Goal: Task Accomplishment & Management: Manage account settings

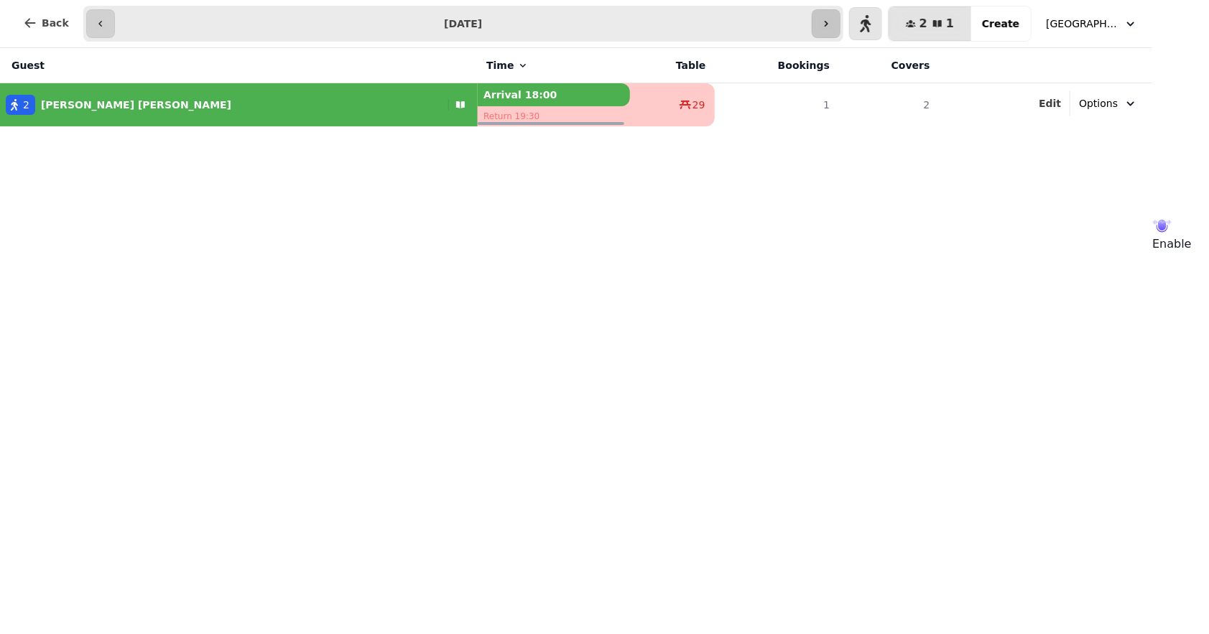
click at [832, 24] on icon "button" at bounding box center [825, 23] width 11 height 11
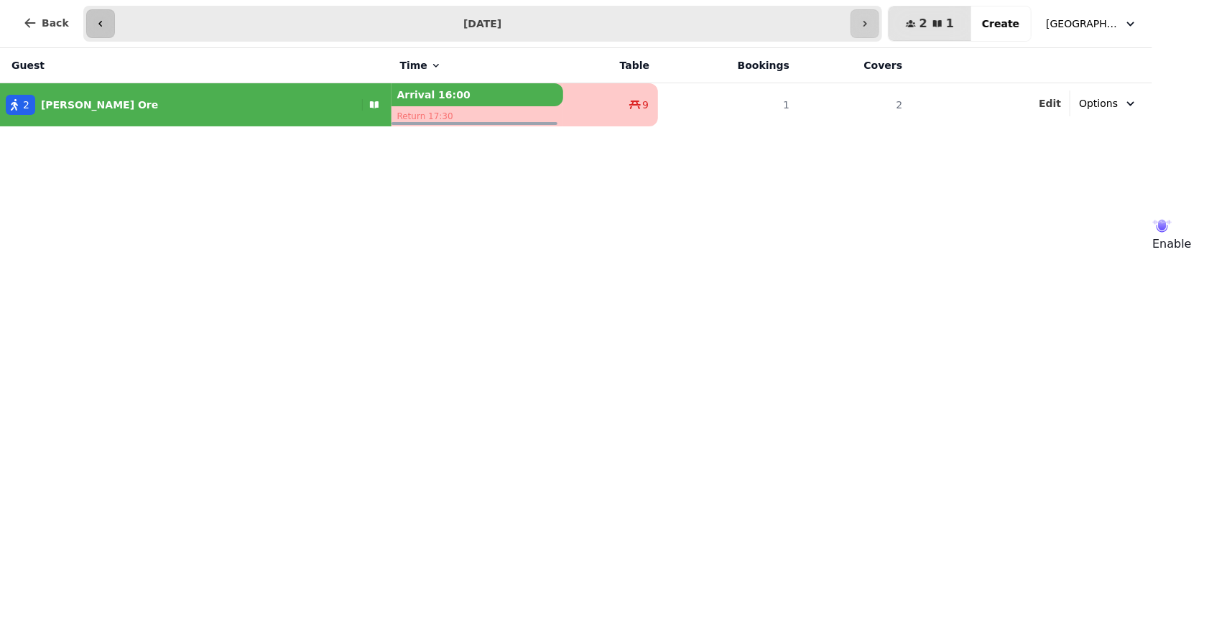
click at [95, 20] on icon "button" at bounding box center [100, 23] width 11 height 11
type input "**********"
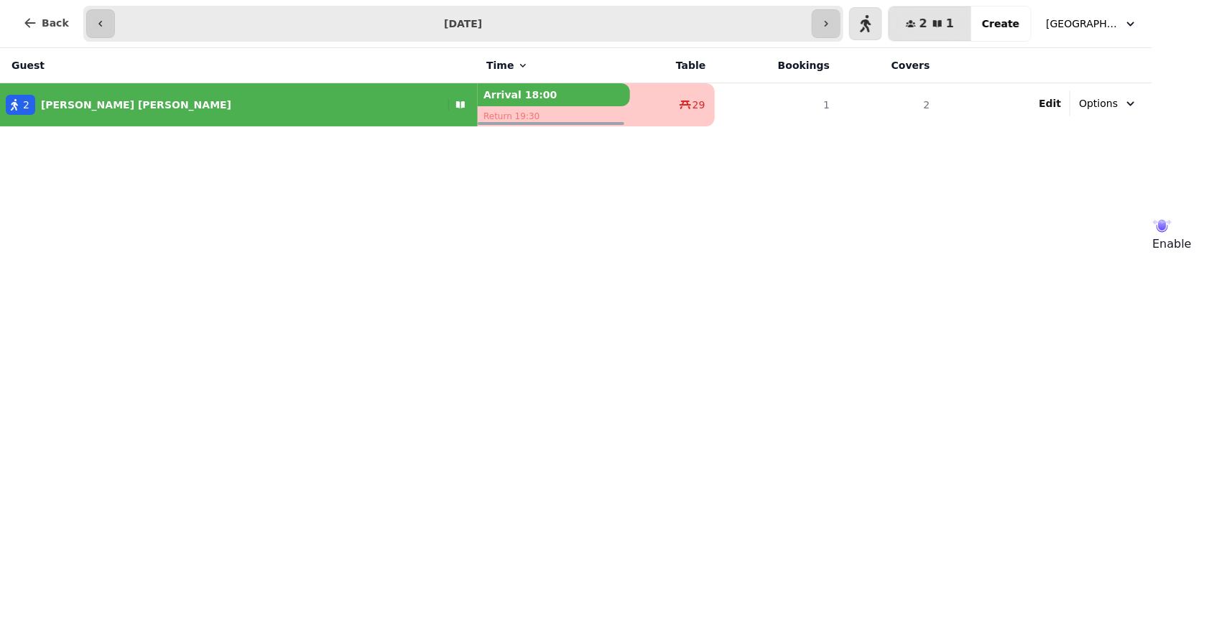
click at [1061, 98] on span "Edit" at bounding box center [1050, 103] width 22 height 10
select select "**********"
select select "*"
select select "****"
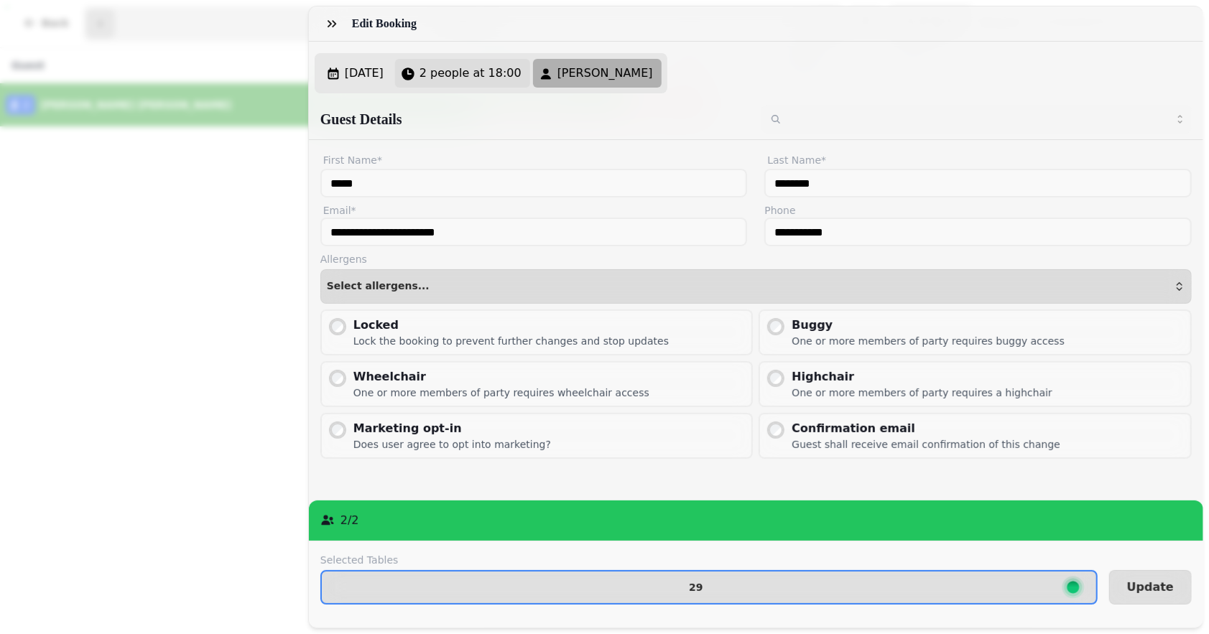
drag, startPoint x: 467, startPoint y: 83, endPoint x: 510, endPoint y: 65, distance: 46.7
click at [510, 65] on button "2 people at 18:00" at bounding box center [462, 73] width 135 height 29
select select "*"
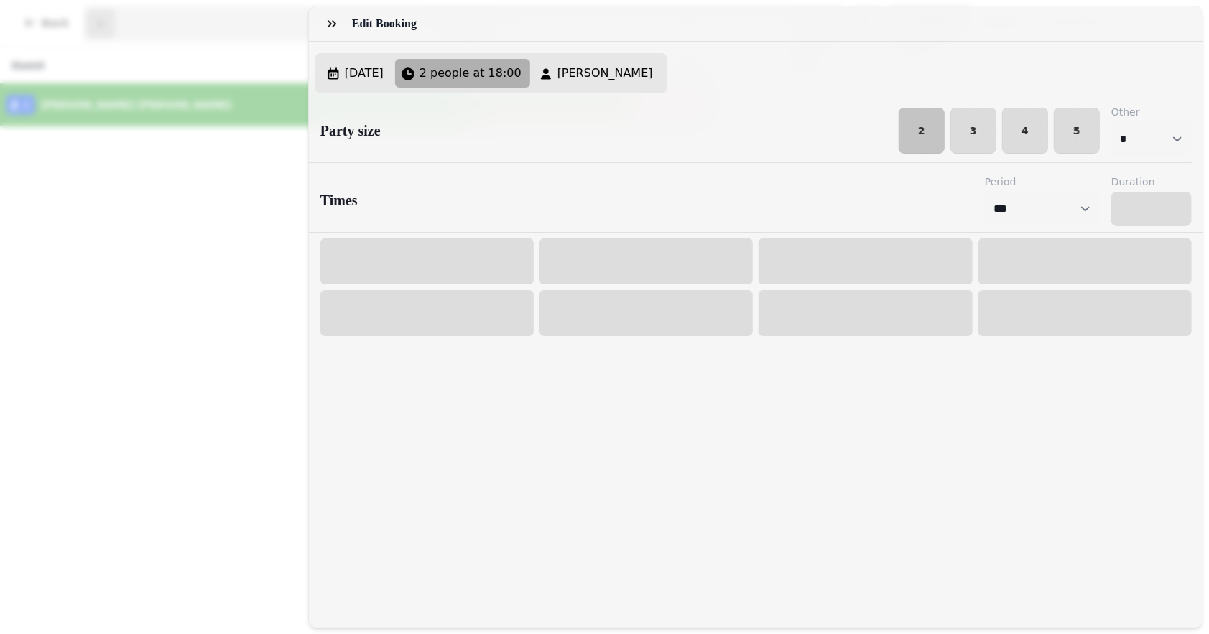
click at [510, 65] on span "2 people at 18:00" at bounding box center [471, 73] width 102 height 17
select select "****"
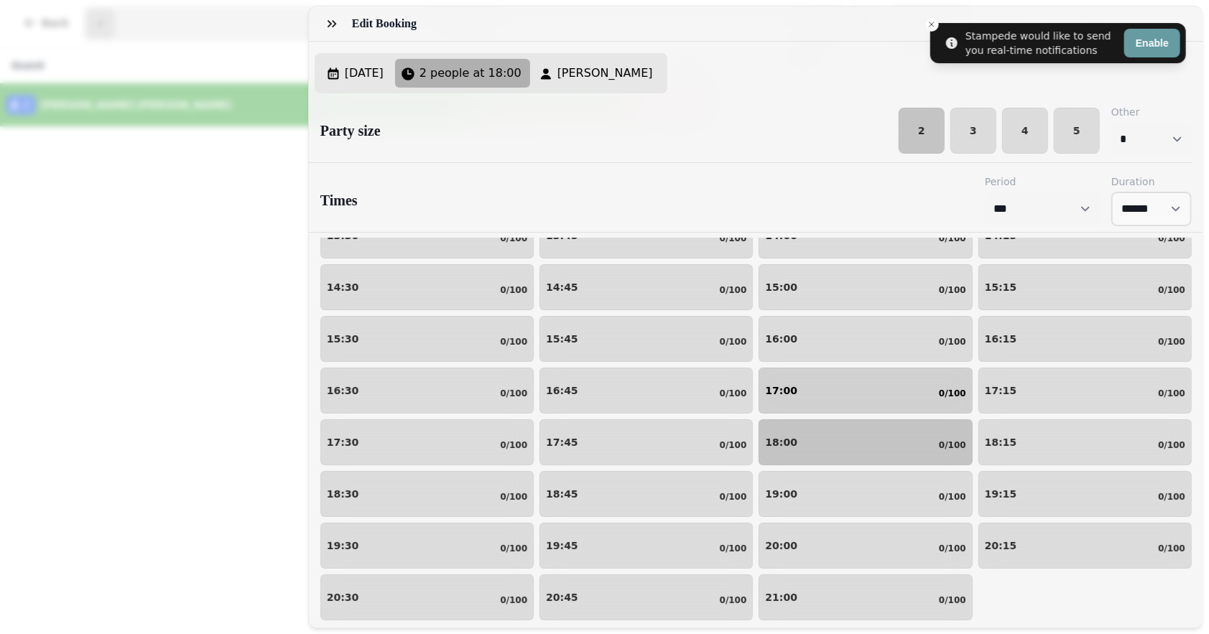
scroll to position [93, 0]
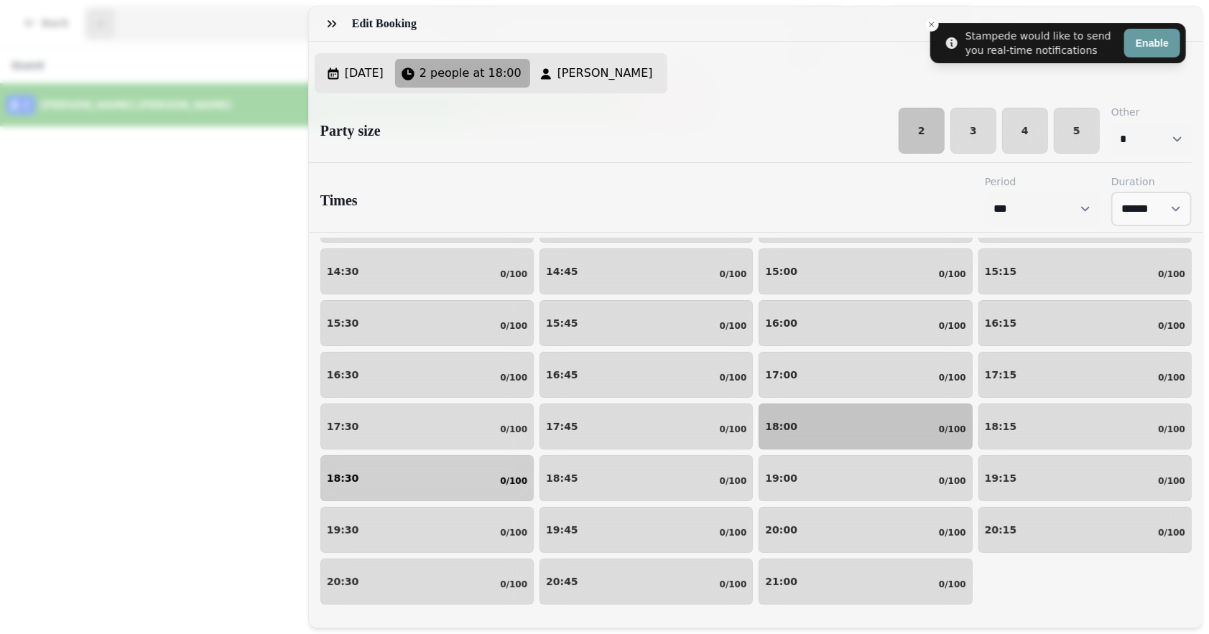
click at [363, 487] on div "18:30 0/100" at bounding box center [427, 478] width 200 height 17
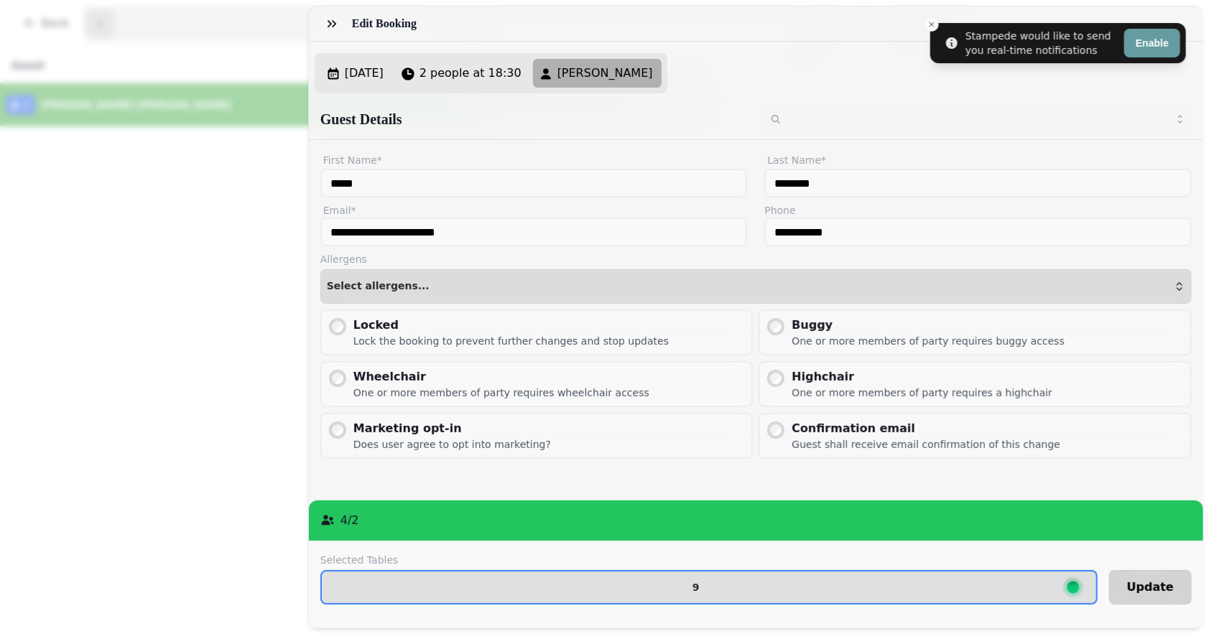
click at [1135, 582] on span "Update" at bounding box center [1150, 587] width 47 height 11
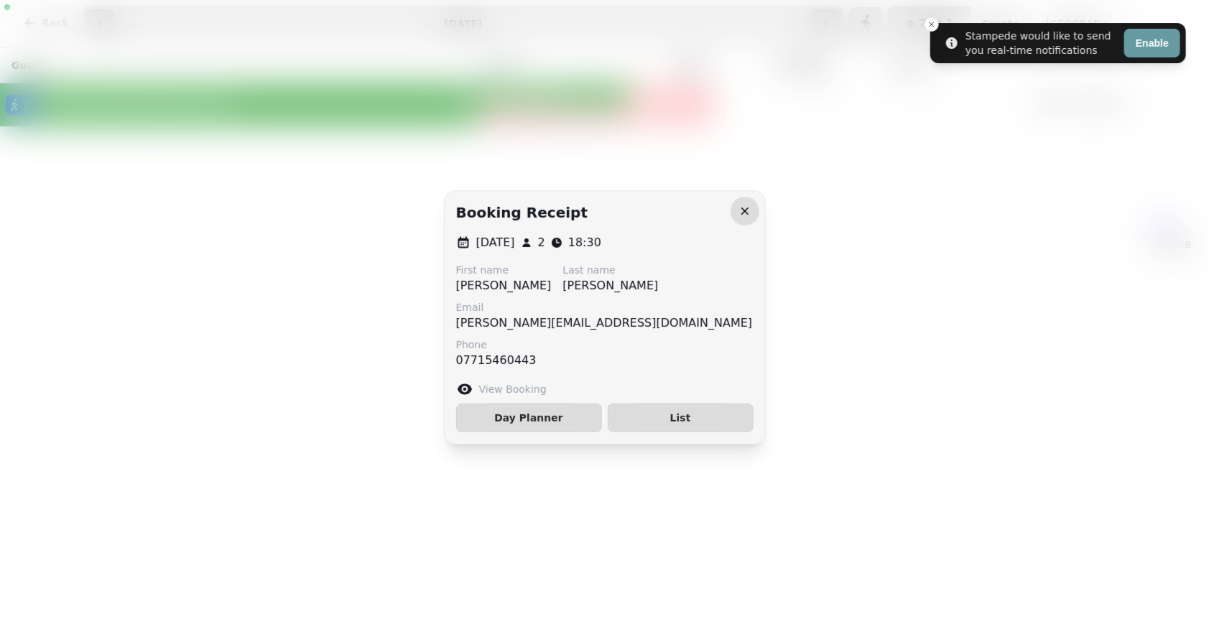
click at [745, 209] on icon "button" at bounding box center [745, 211] width 14 height 14
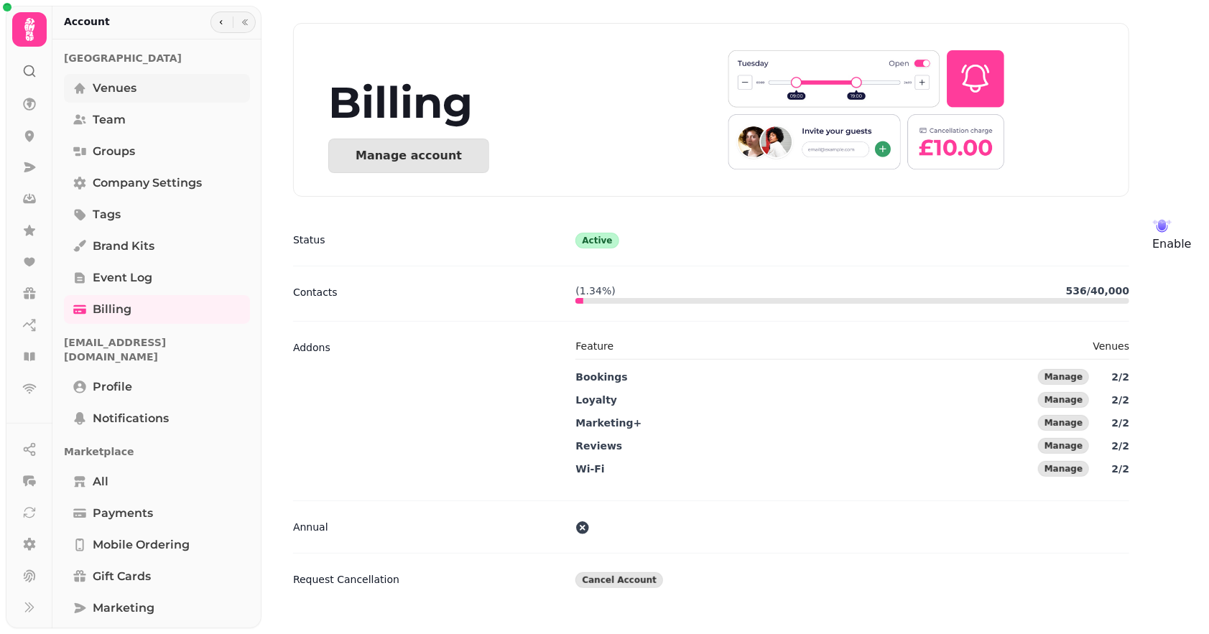
click at [111, 82] on span "Venues" at bounding box center [115, 88] width 44 height 17
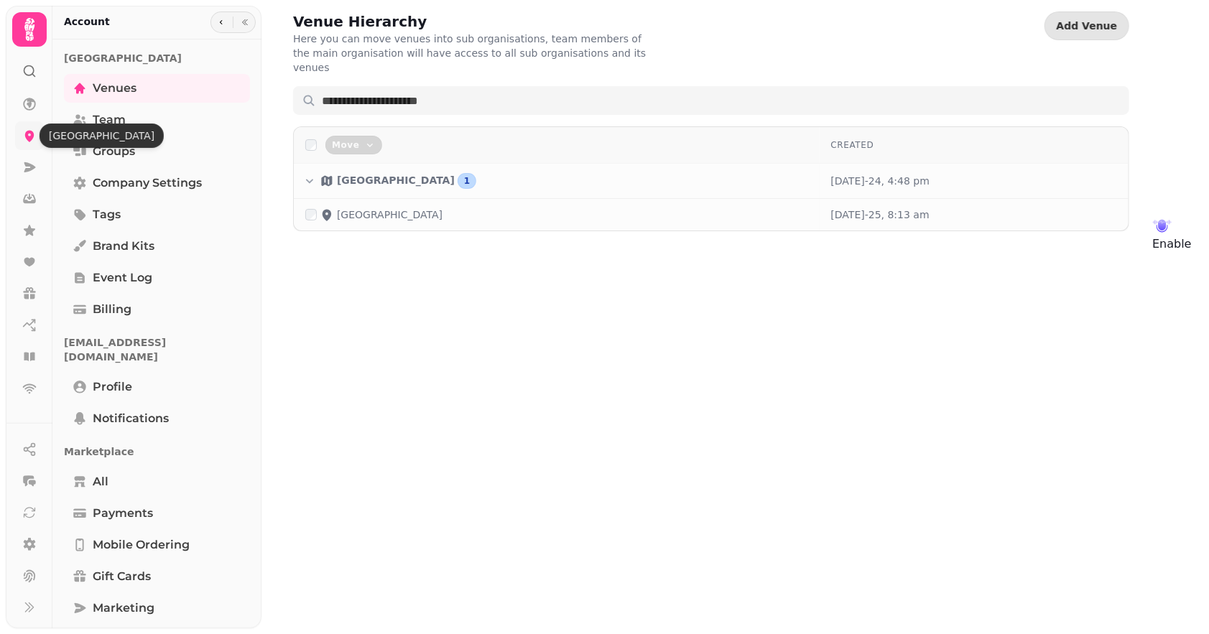
click at [25, 140] on icon at bounding box center [29, 136] width 14 height 14
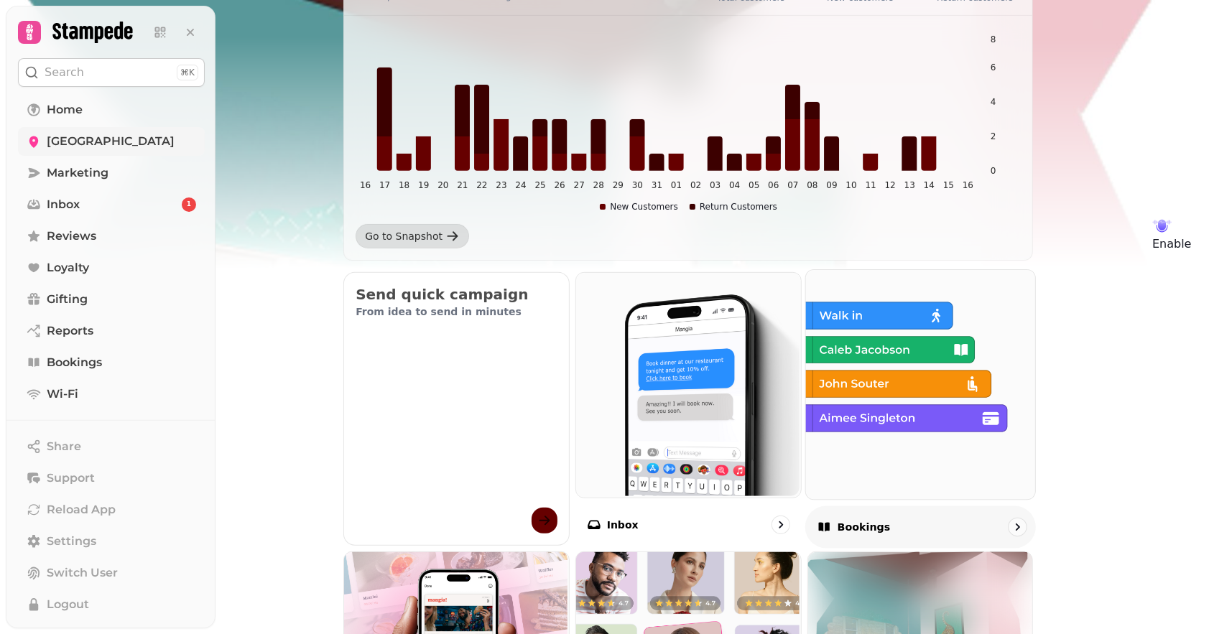
scroll to position [250, 0]
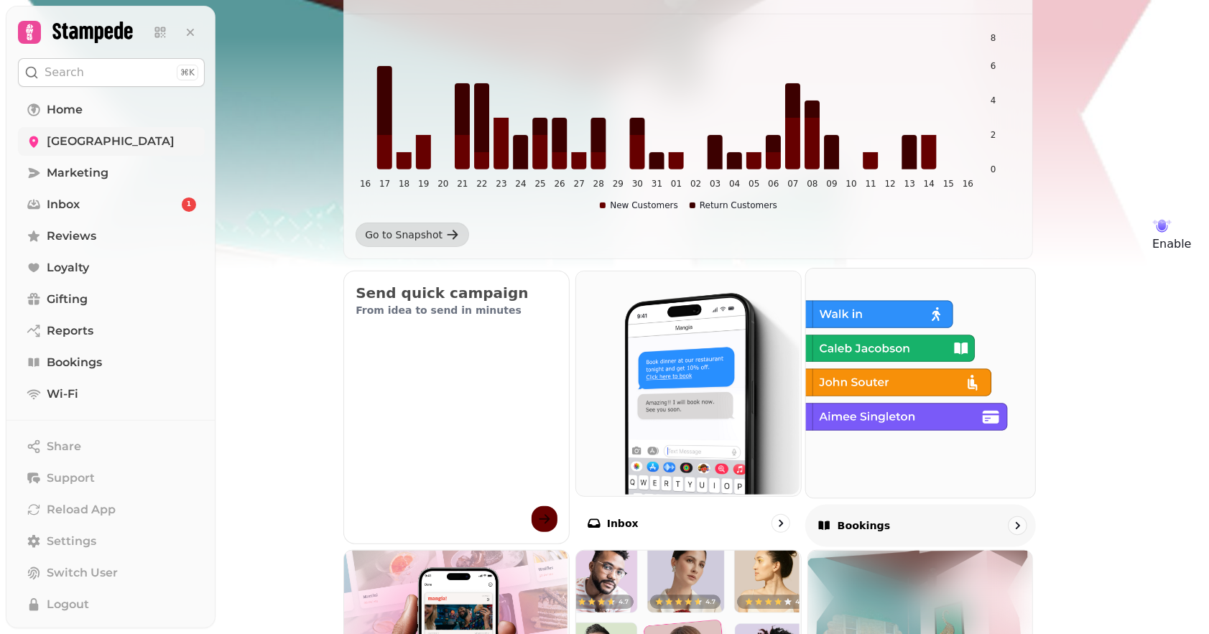
click at [892, 357] on img at bounding box center [918, 381] width 229 height 229
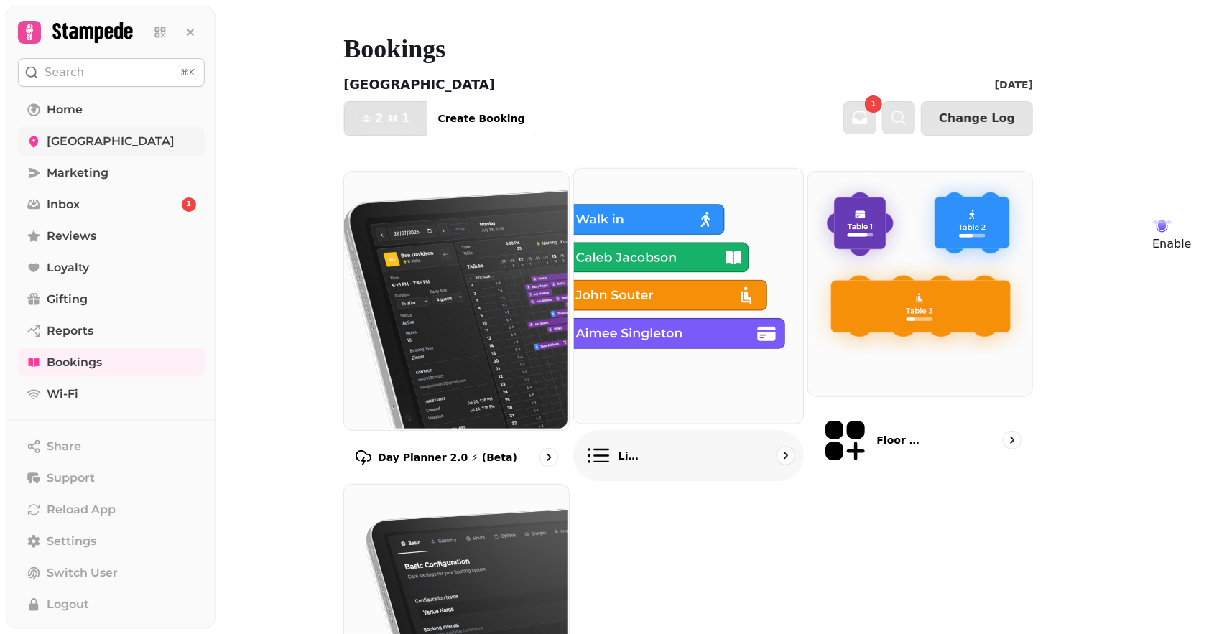
click at [677, 290] on img at bounding box center [687, 294] width 229 height 255
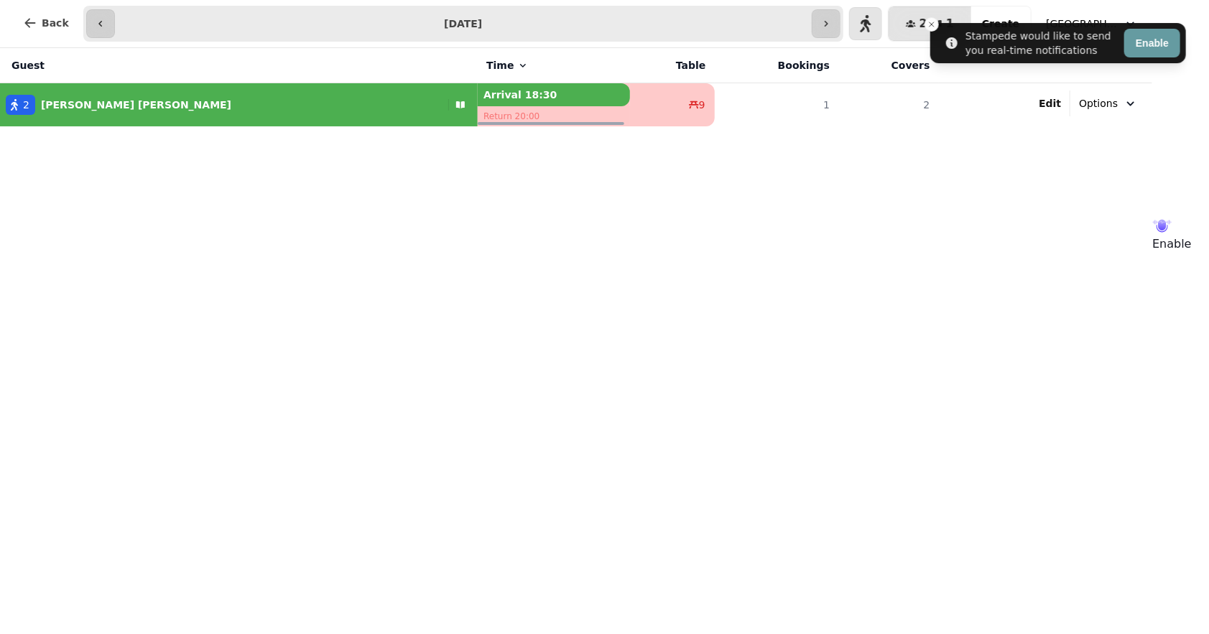
click at [1061, 106] on span "Edit" at bounding box center [1050, 103] width 22 height 10
select select "**********"
select select "*"
select select "****"
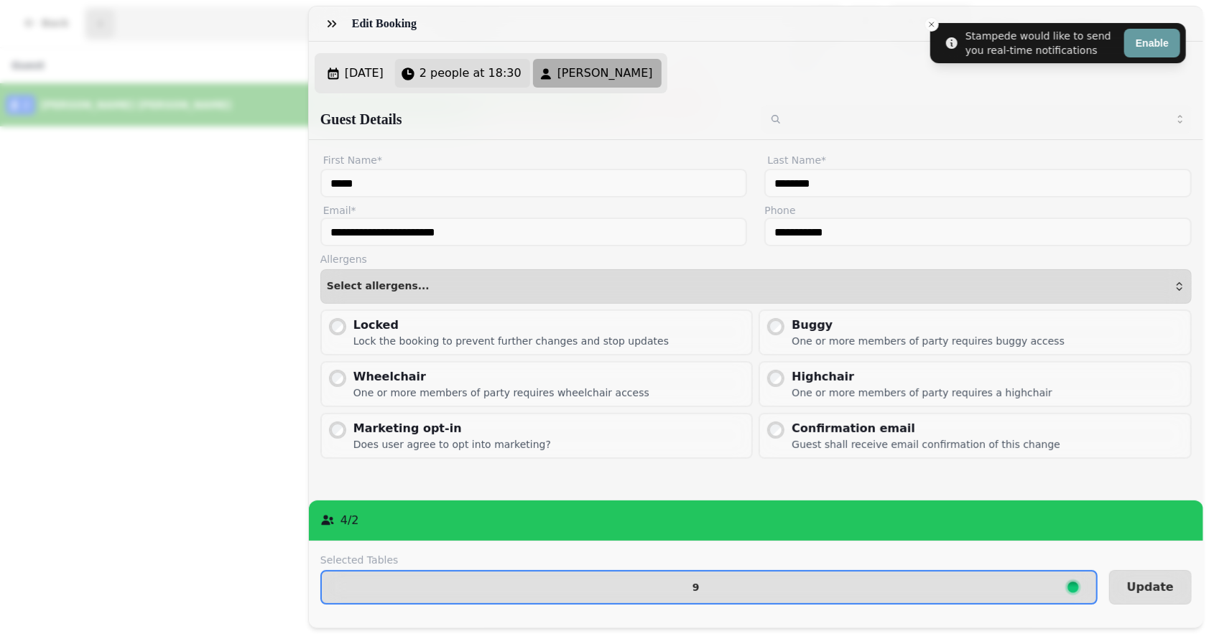
click at [507, 81] on button "2 people at 18:30" at bounding box center [462, 73] width 135 height 29
select select "*"
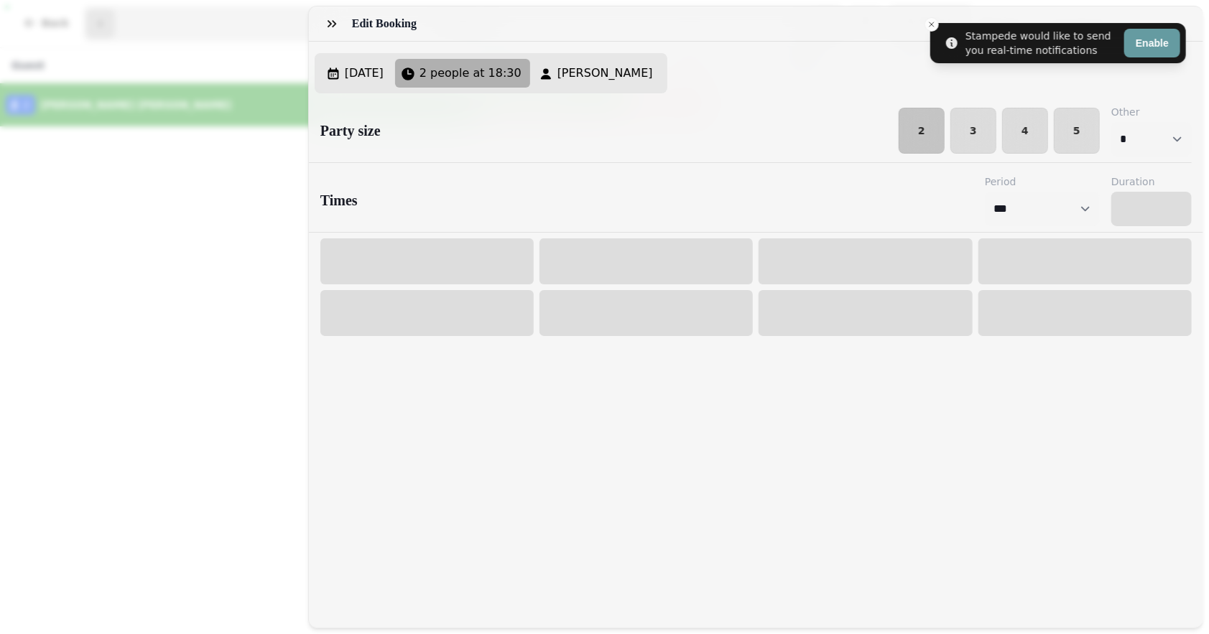
select select "****"
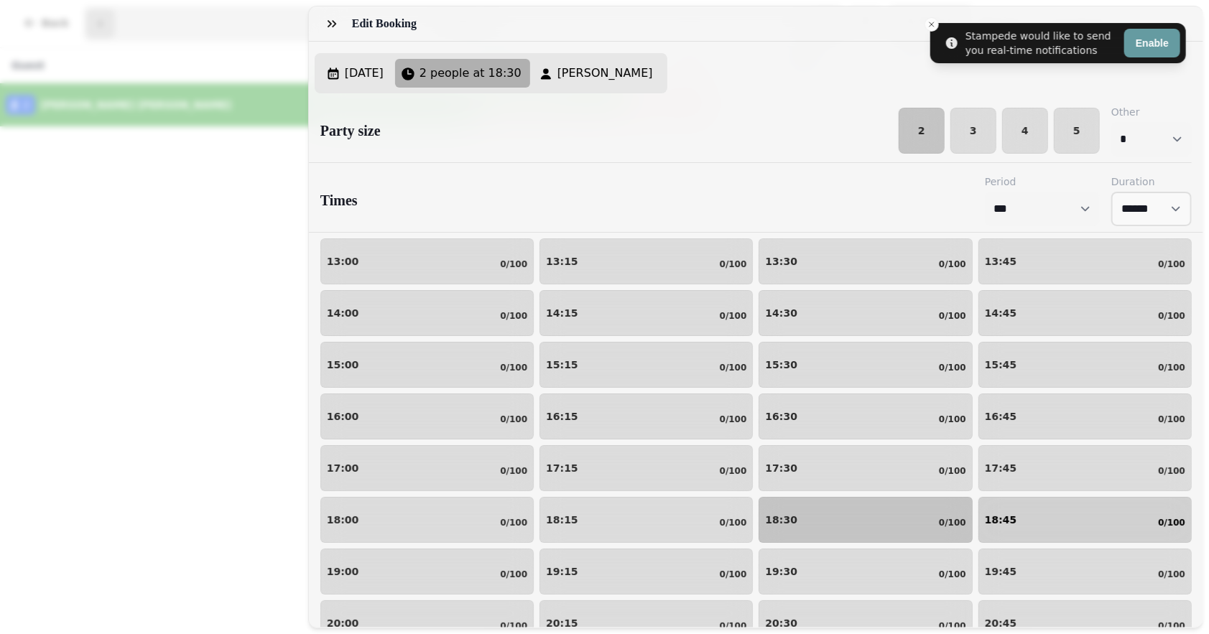
click at [1065, 542] on button "18:45 0/100" at bounding box center [1085, 520] width 213 height 46
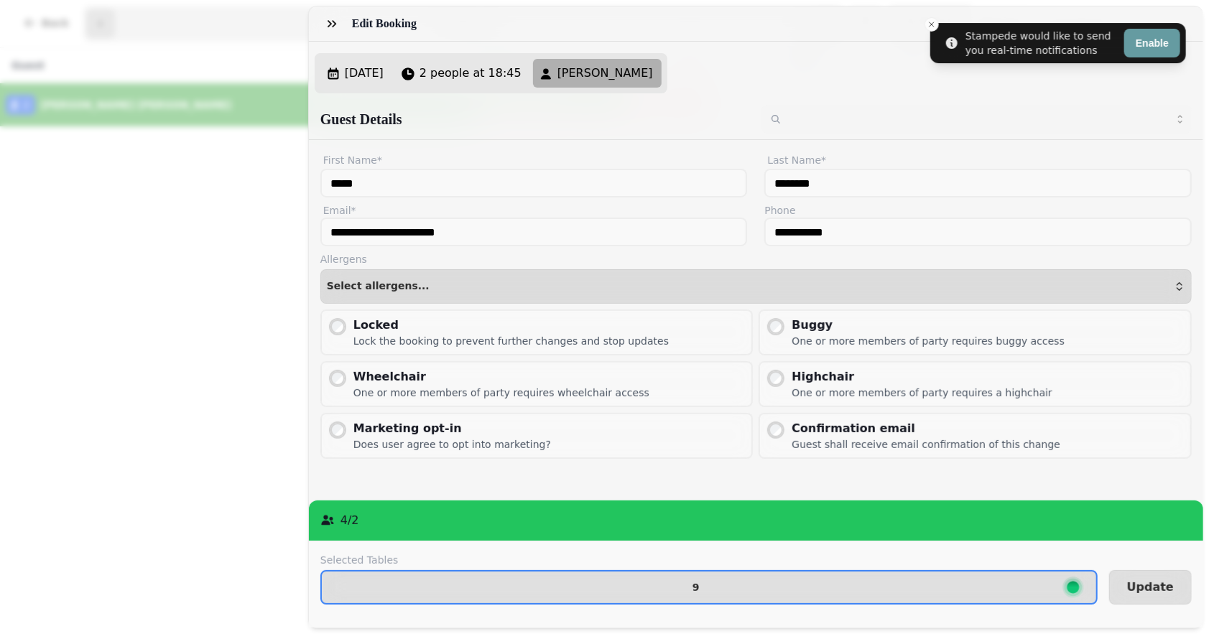
click at [930, 25] on div "Edit Booking" at bounding box center [756, 23] width 894 height 35
click at [1144, 582] on span "Update" at bounding box center [1150, 587] width 47 height 11
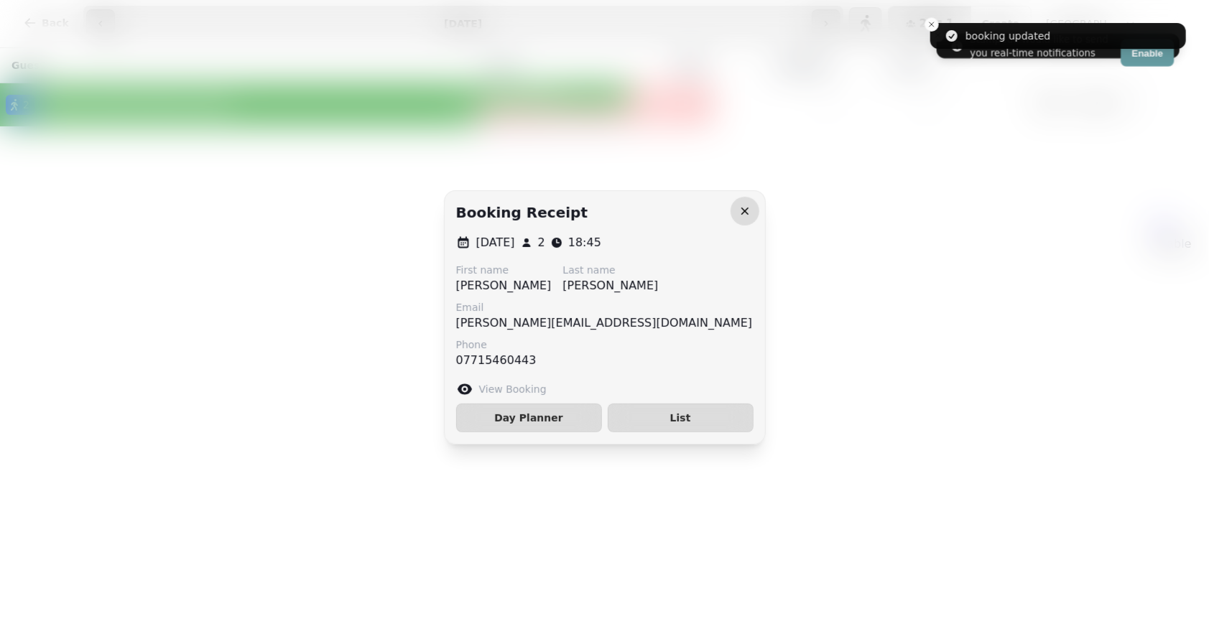
click at [745, 208] on icon "button" at bounding box center [745, 211] width 14 height 14
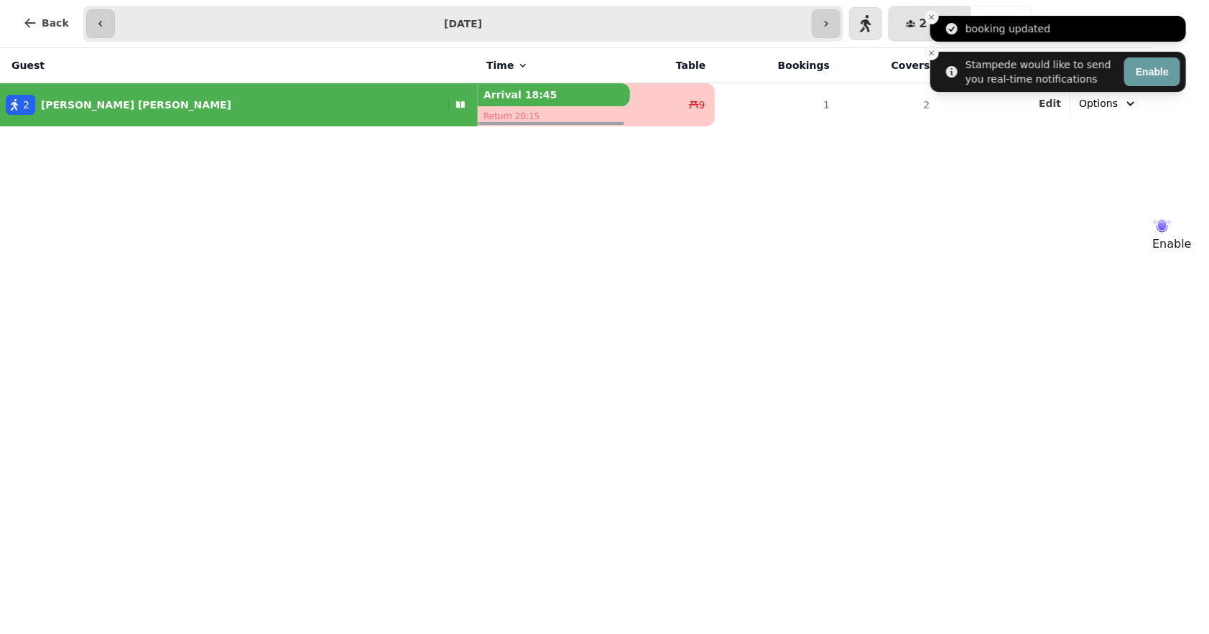
click at [934, 20] on icon "Close toast" at bounding box center [932, 17] width 9 height 9
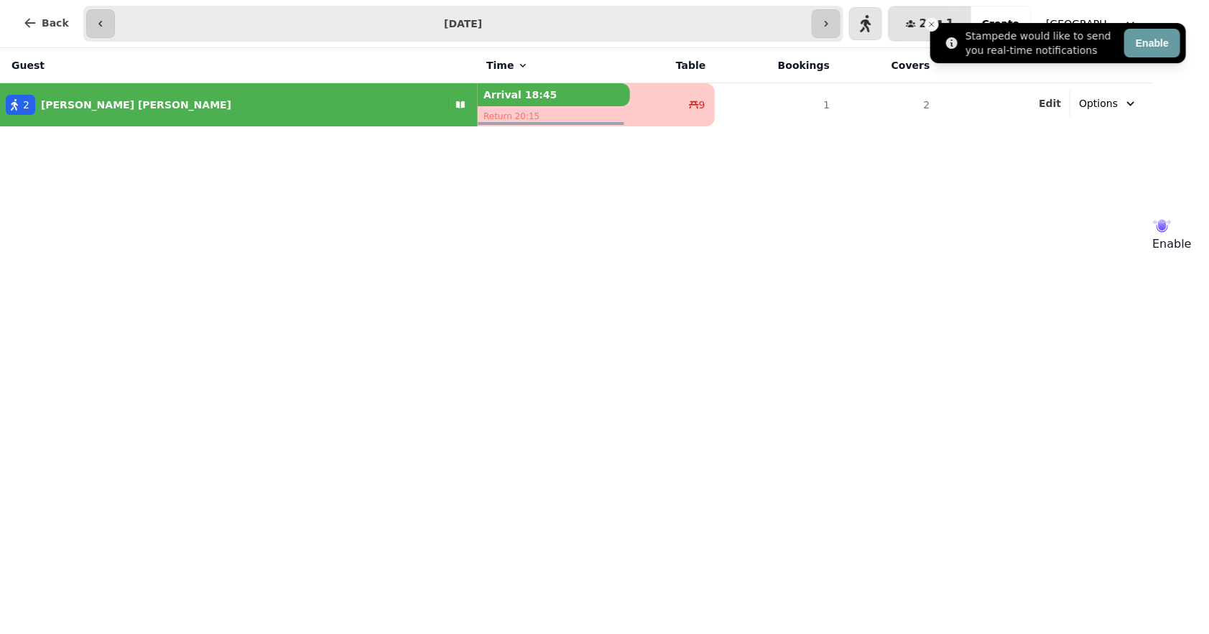
click at [929, 20] on icon "Close toast" at bounding box center [932, 24] width 9 height 9
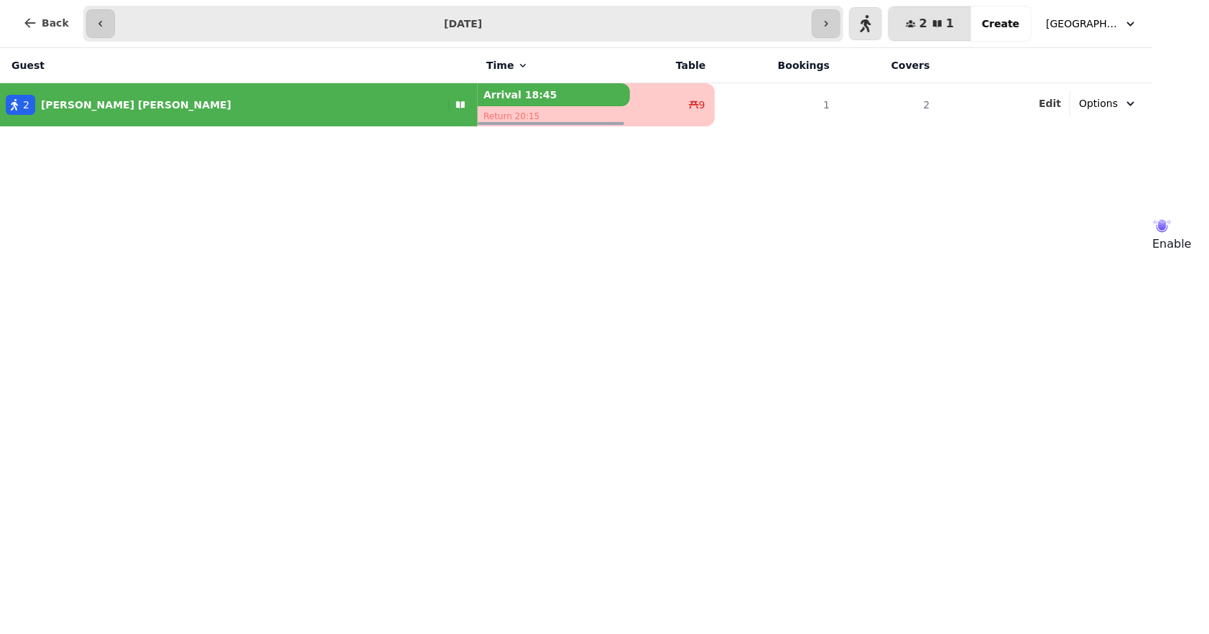
click at [518, 329] on div "Guest Time Table Bookings Covers 2 [PERSON_NAME] Arrival 18:45 Return 20:15 9 1…" at bounding box center [576, 341] width 1152 height 586
click at [0, 471] on div "Guest Time Table Bookings Covers 2 [PERSON_NAME] Arrival 18:45 Return 20:15 9 1…" at bounding box center [576, 341] width 1152 height 586
drag, startPoint x: 0, startPoint y: 471, endPoint x: 700, endPoint y: 646, distance: 721.2
click at [700, 634] on html "[PERSON_NAME] [PERSON_NAME] 1 st visit Add profile note 2 18:45 - 20:15 [DATE] …" at bounding box center [604, 317] width 1209 height 634
click at [548, 290] on div "Guest Time Table Bookings Covers 2 [PERSON_NAME] Arrival 18:45 Return 20:15 9 1…" at bounding box center [576, 341] width 1152 height 586
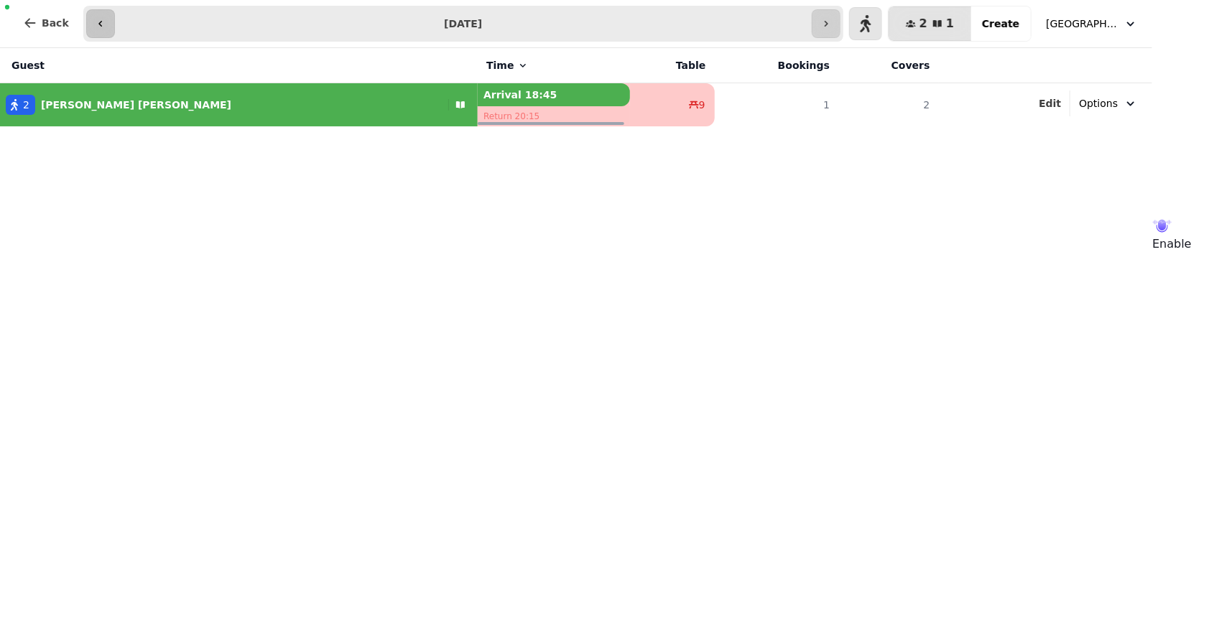
click at [102, 25] on button "button" at bounding box center [100, 23] width 29 height 29
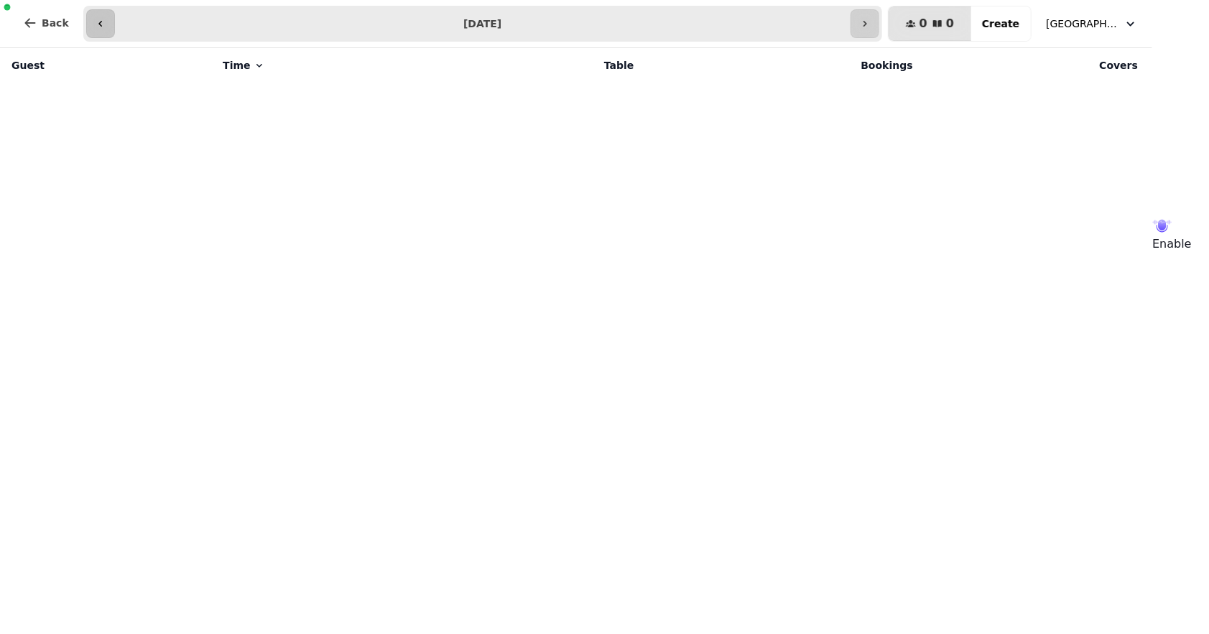
click at [102, 25] on button "button" at bounding box center [100, 23] width 29 height 29
click at [1118, 27] on span "[GEOGRAPHIC_DATA]" at bounding box center [1082, 24] width 72 height 14
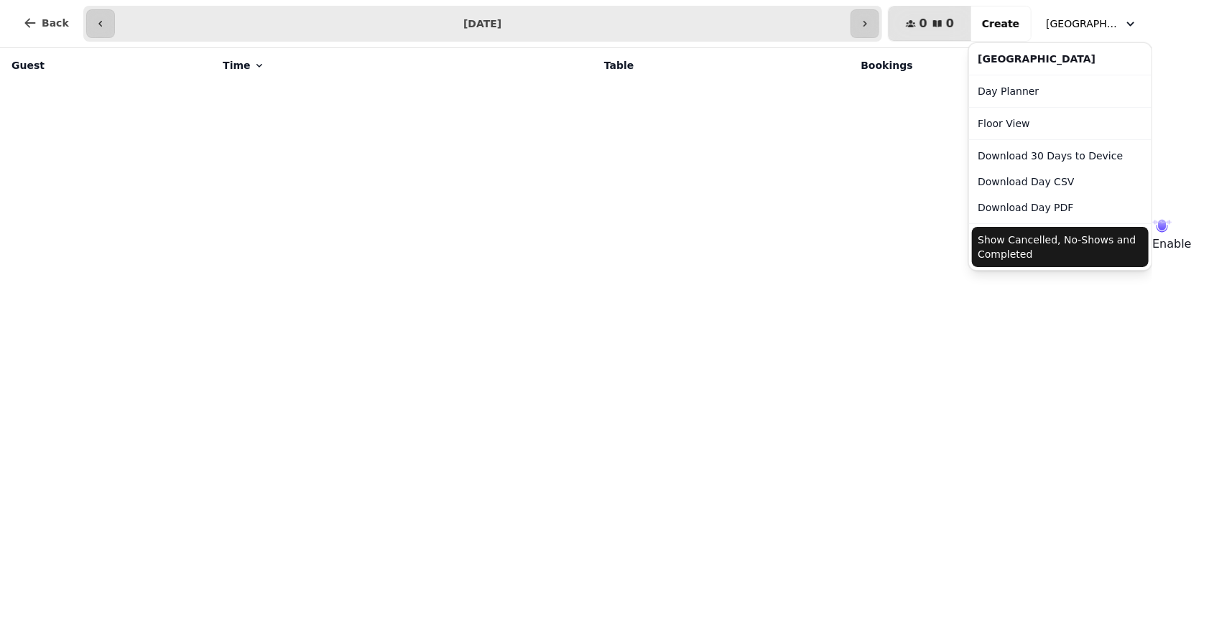
click at [1110, 251] on button "Show Cancelled, No-Shows and Completed" at bounding box center [1060, 247] width 177 height 40
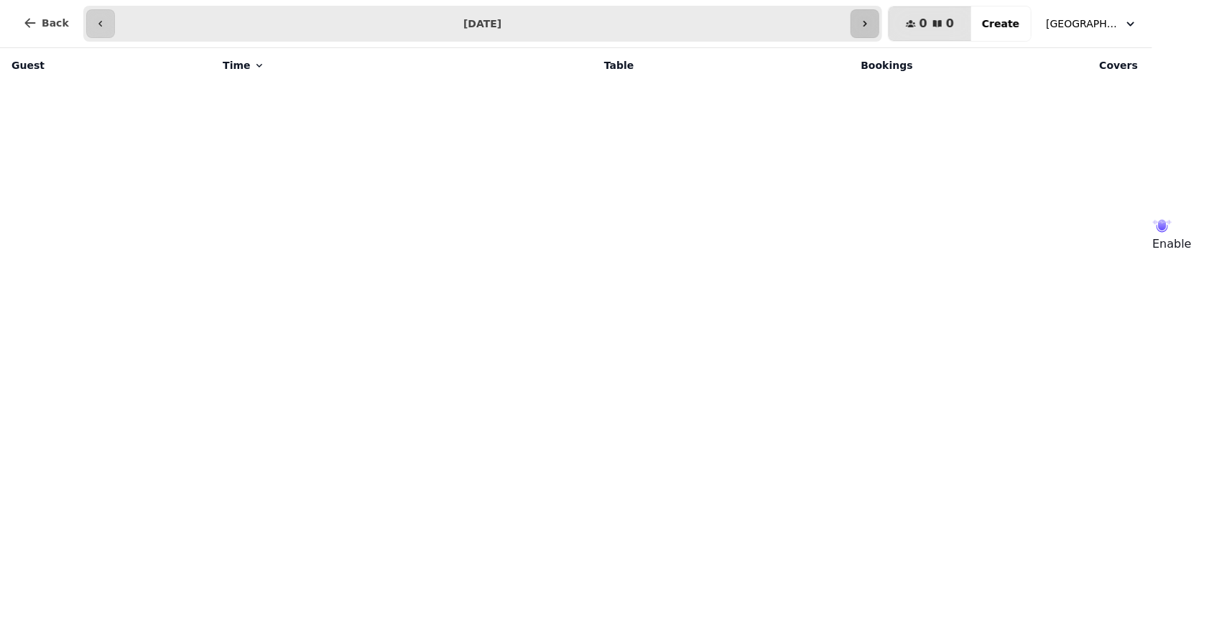
click at [871, 26] on icon "button" at bounding box center [864, 23] width 11 height 11
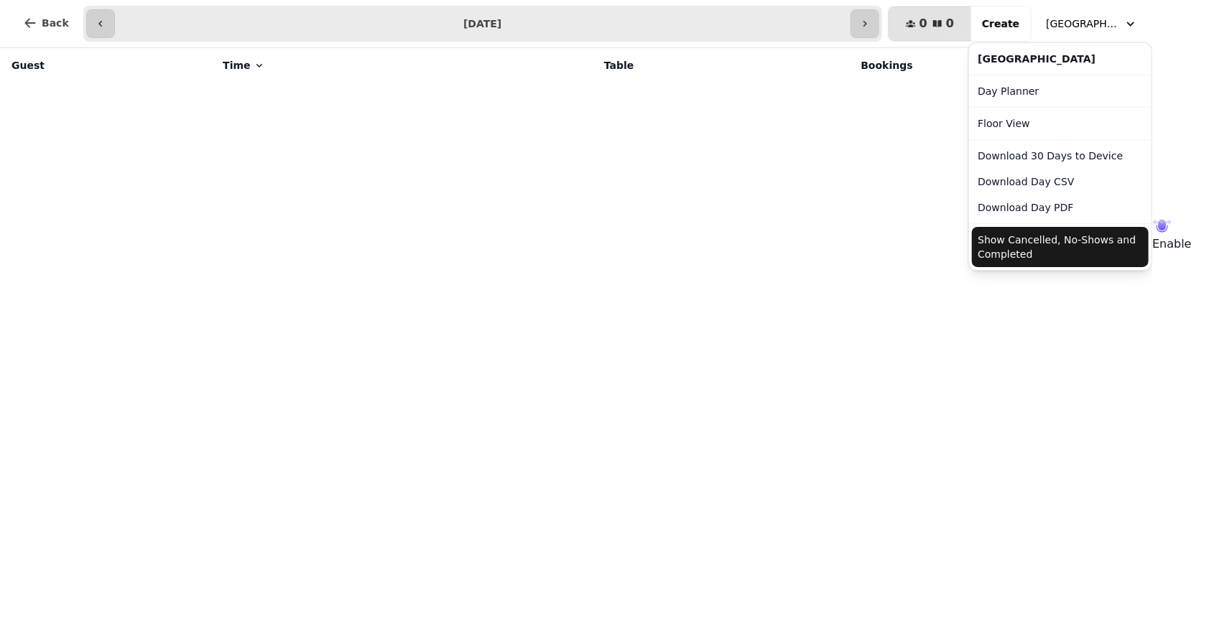
click at [1118, 22] on span "[GEOGRAPHIC_DATA]" at bounding box center [1082, 24] width 72 height 14
click at [1096, 245] on button "Show Cancelled, No-Shows and Completed" at bounding box center [1060, 247] width 177 height 40
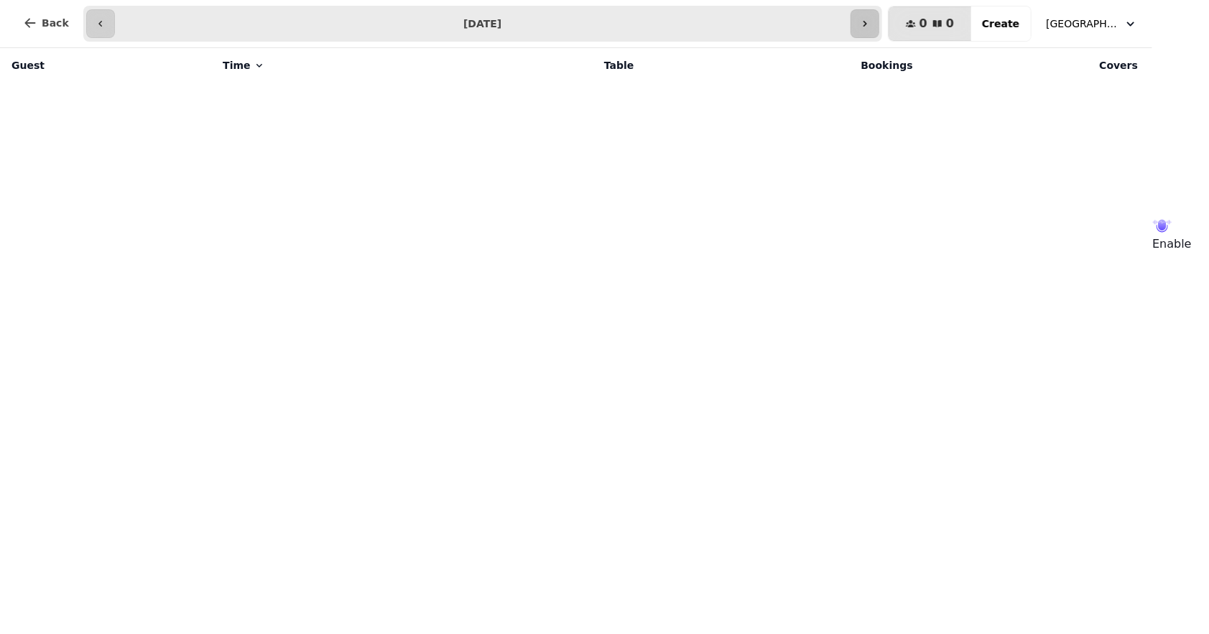
click at [871, 21] on icon "button" at bounding box center [864, 23] width 11 height 11
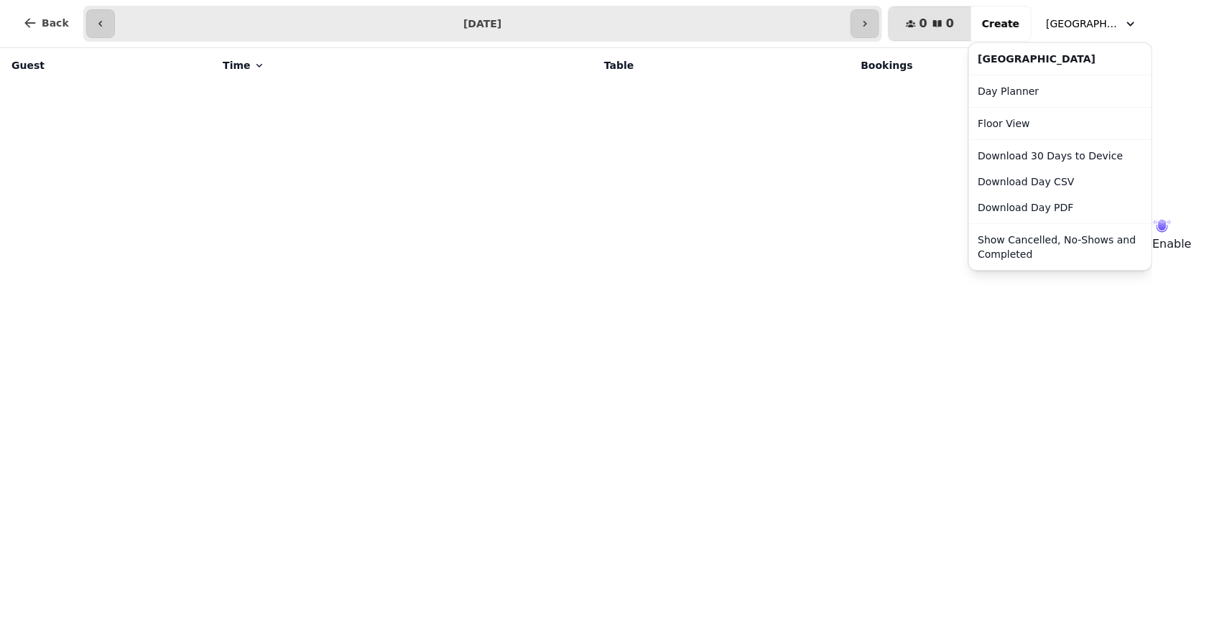
click at [1139, 15] on button "[GEOGRAPHIC_DATA]" at bounding box center [1091, 24] width 109 height 26
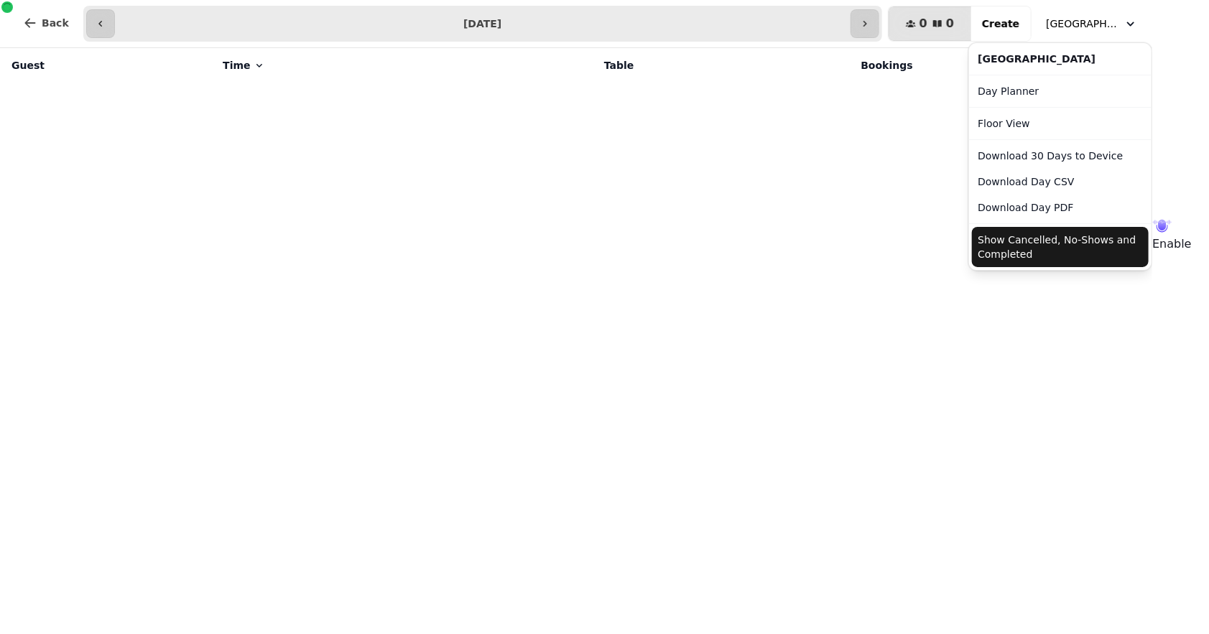
click at [1073, 246] on button "Show Cancelled, No-Shows and Completed" at bounding box center [1060, 247] width 177 height 40
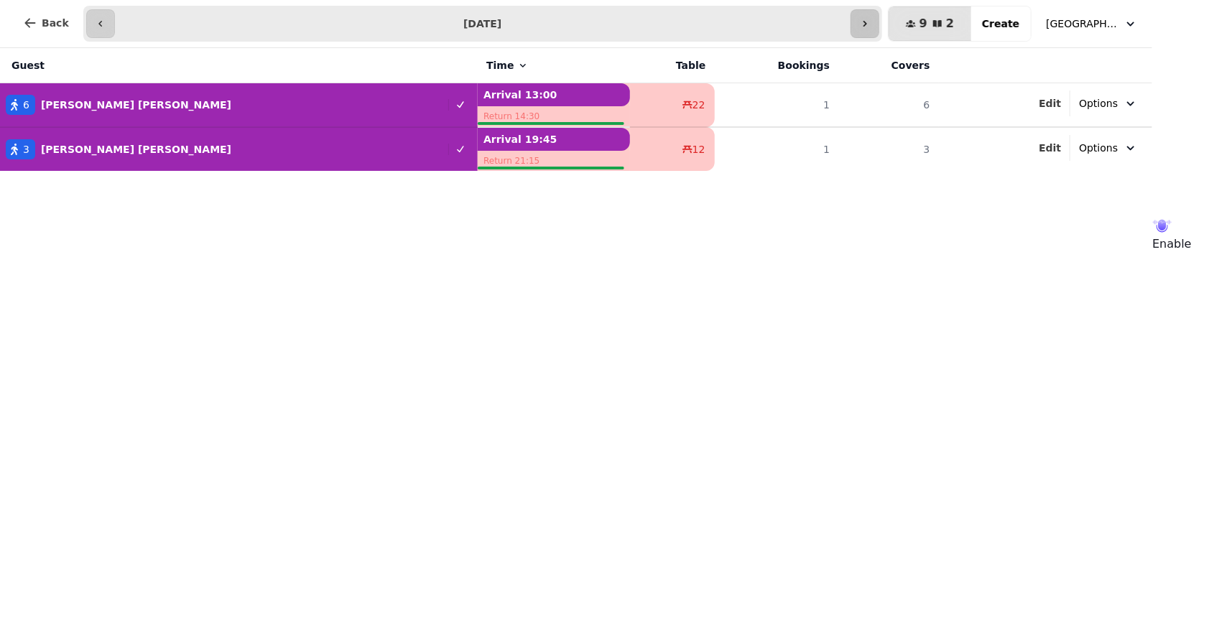
click at [871, 20] on icon "button" at bounding box center [864, 23] width 11 height 11
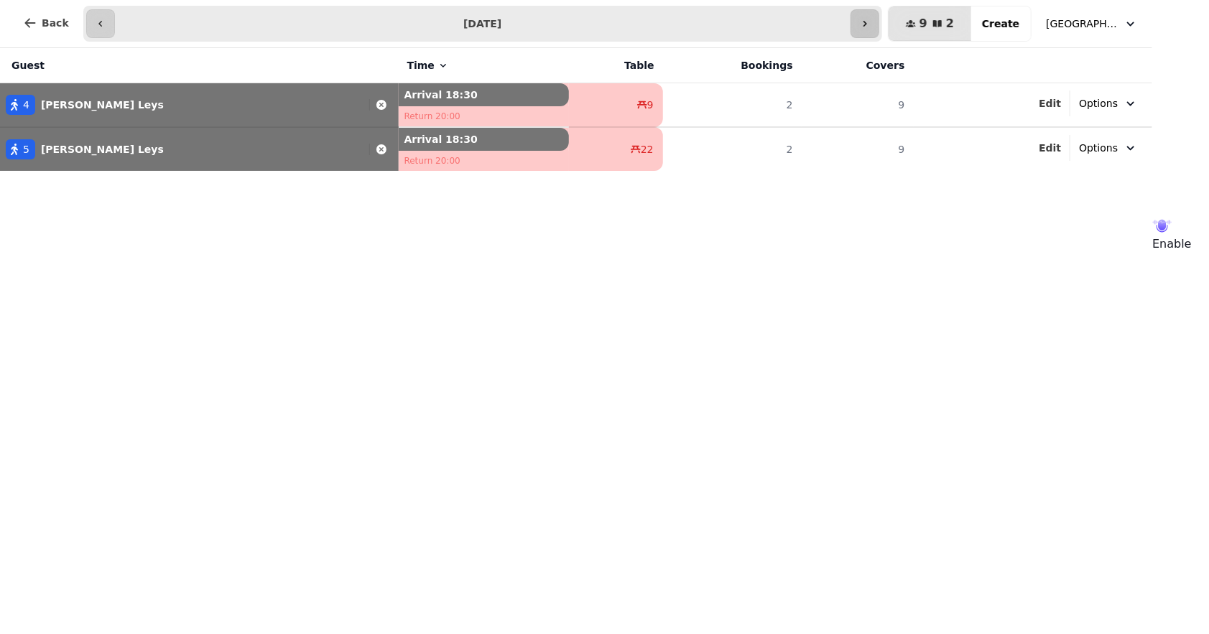
click at [871, 20] on icon "button" at bounding box center [864, 23] width 11 height 11
type input "**********"
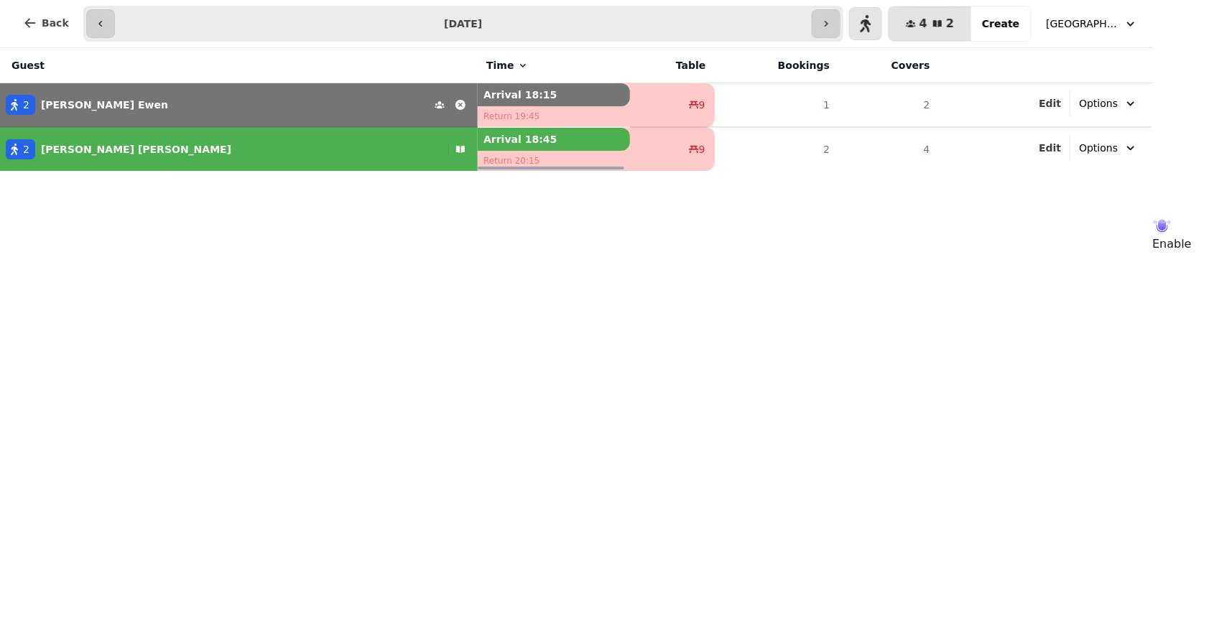
click at [78, 108] on p "[PERSON_NAME]" at bounding box center [104, 105] width 127 height 14
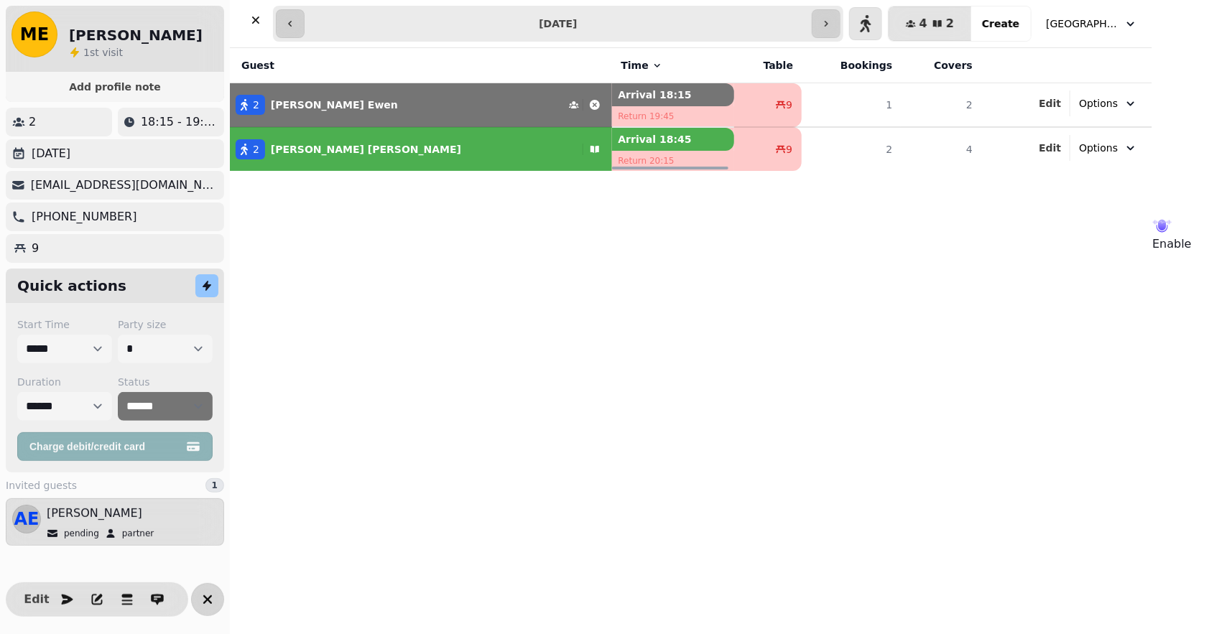
click at [210, 605] on icon "button" at bounding box center [207, 599] width 17 height 17
